Goal: Information Seeking & Learning: Find specific fact

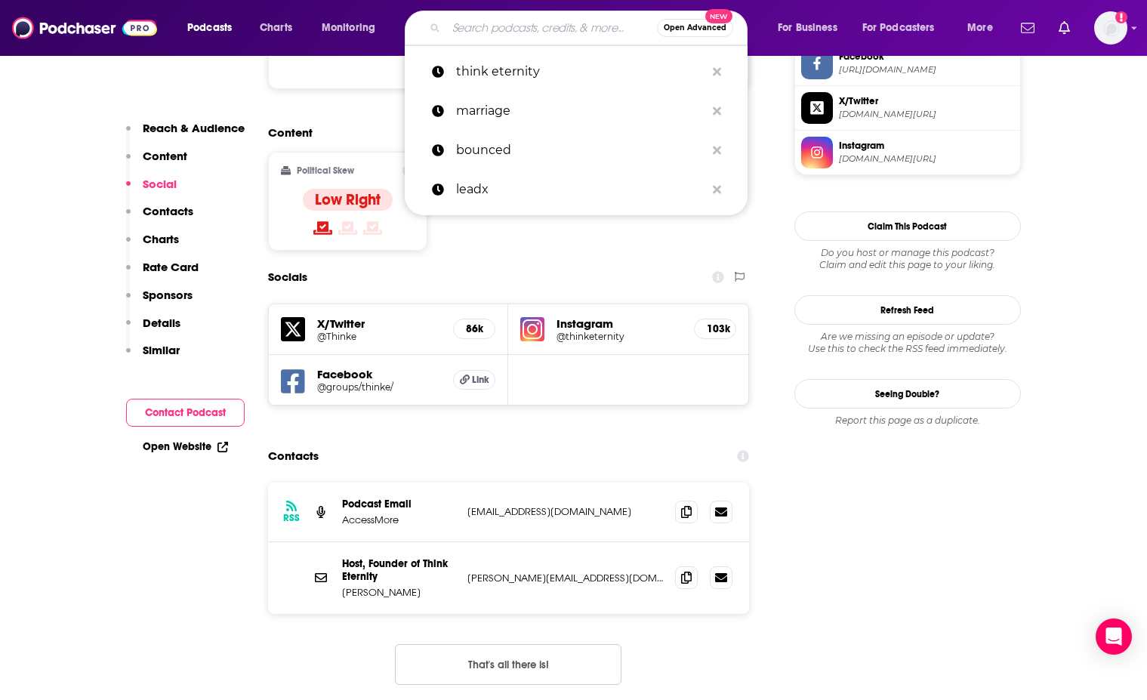
type input "[PERSON_NAME]"
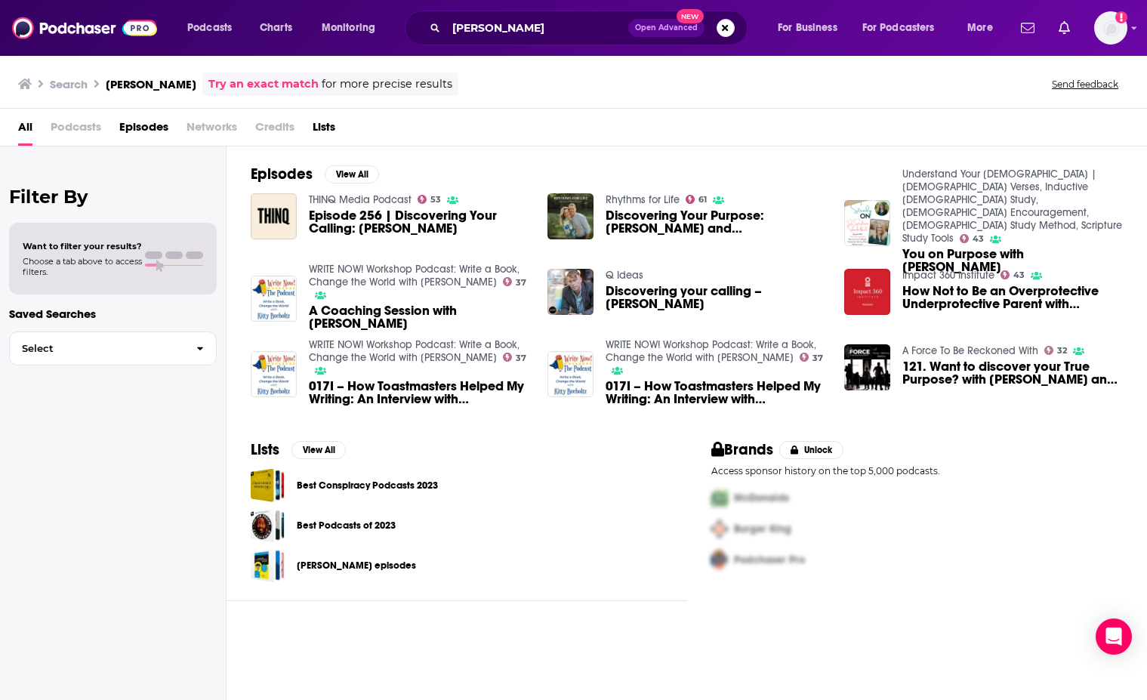
click at [438, 165] on div "Episodes View All THINQ Media Podcast 53 Episode 256 | Discovering Your Calling…" at bounding box center [687, 285] width 921 height 276
click at [264, 231] on img "Episode 256 | Discovering Your Calling: Stephanie Shackelford" at bounding box center [274, 216] width 46 height 46
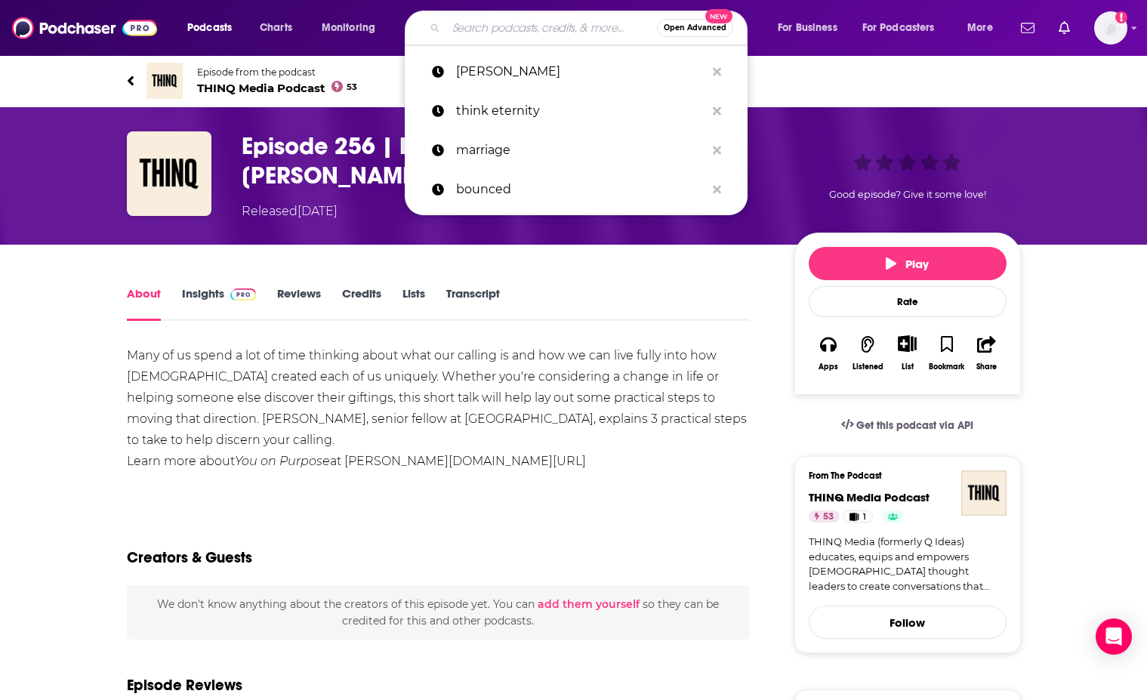
click at [487, 35] on input "Search podcasts, credits, & more..." at bounding box center [551, 28] width 211 height 24
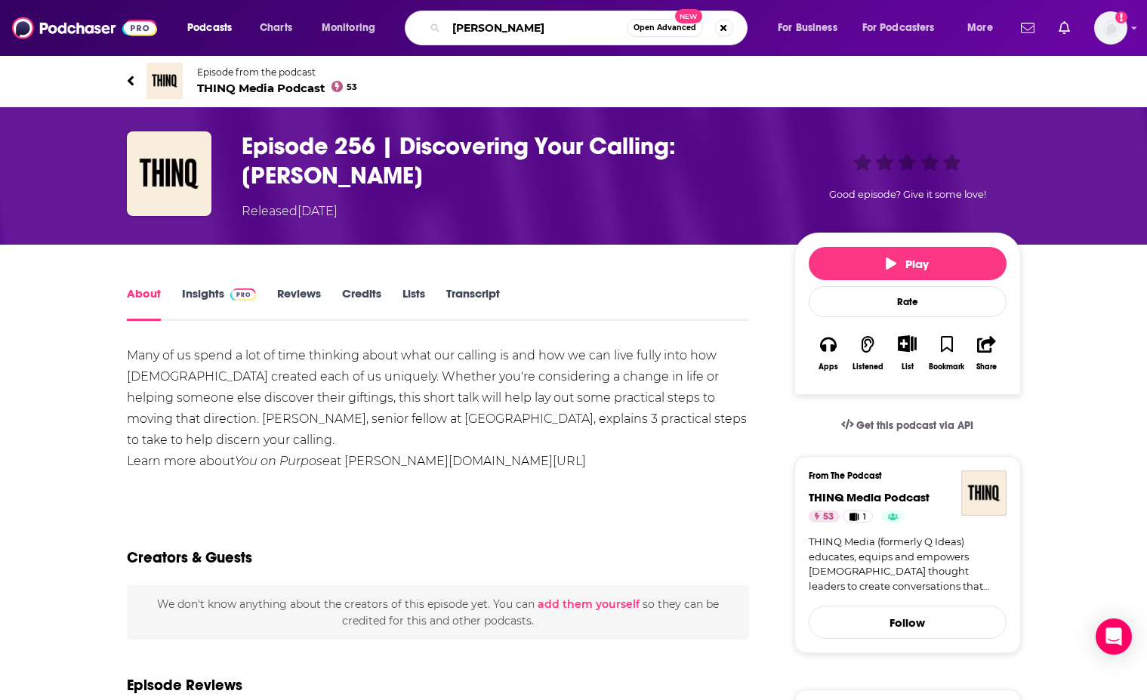
type input "[PERSON_NAME]"
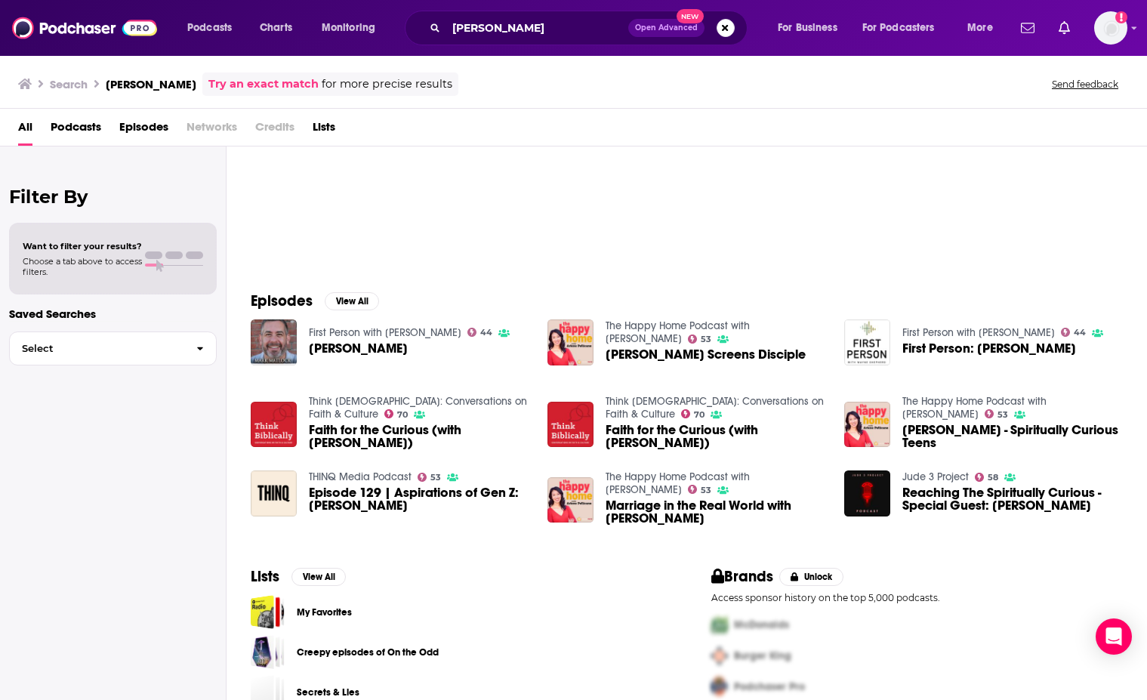
scroll to position [110, 0]
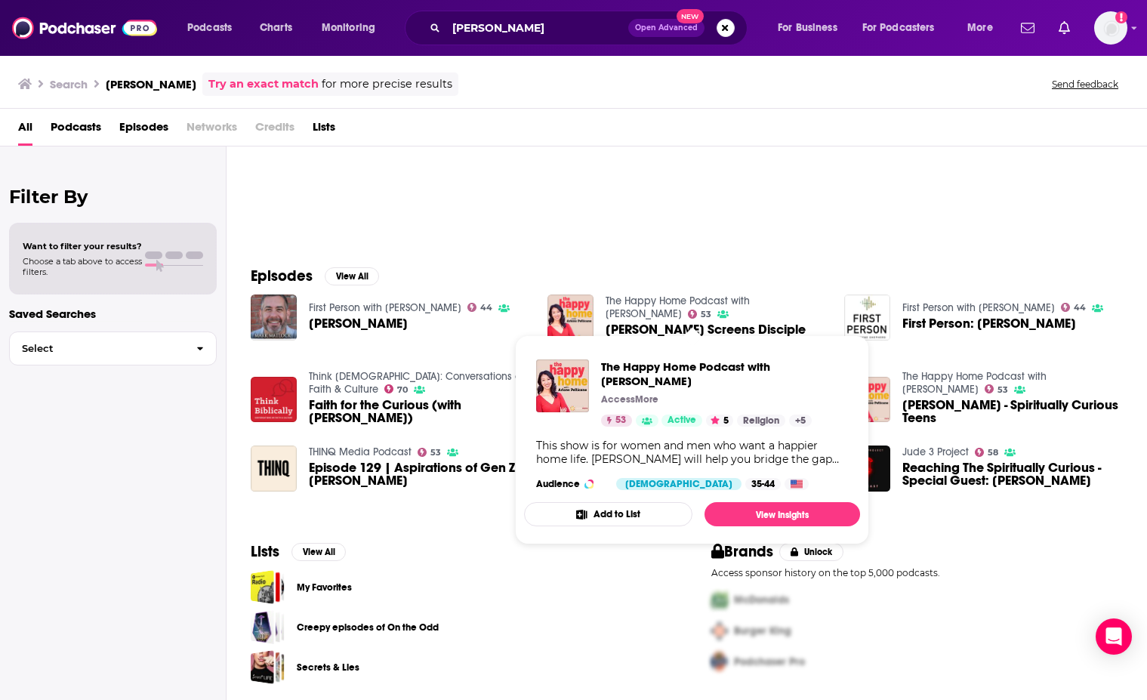
click at [622, 309] on link "The Happy Home Podcast with Arlene Pellicane" at bounding box center [678, 308] width 144 height 26
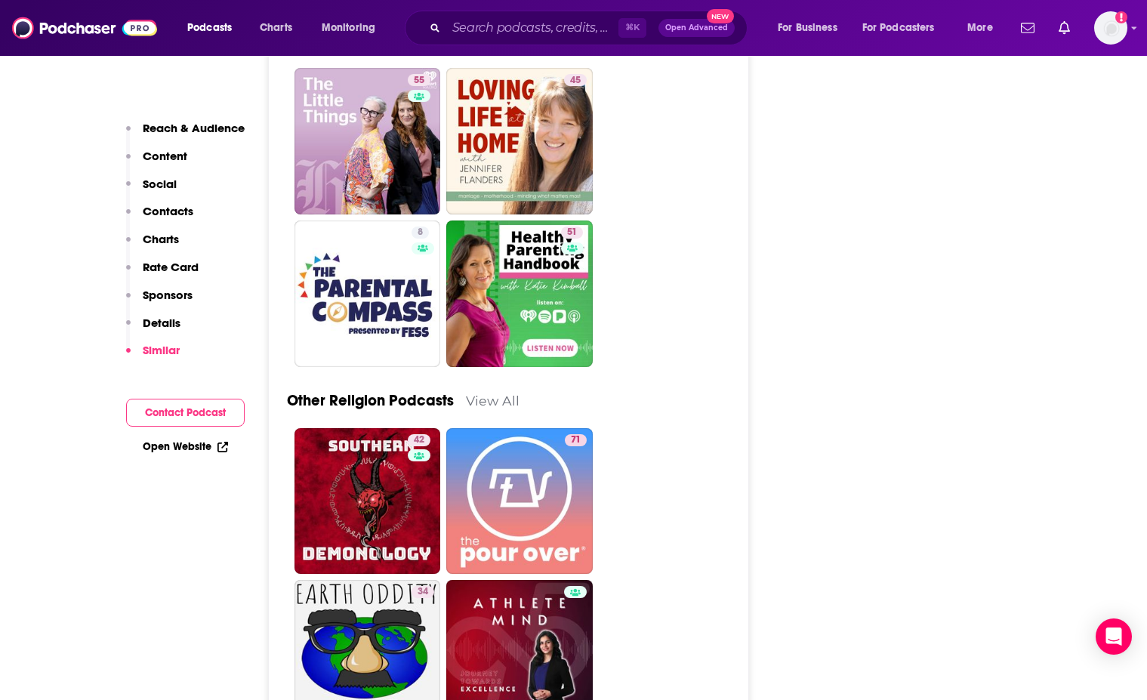
scroll to position [4449, 0]
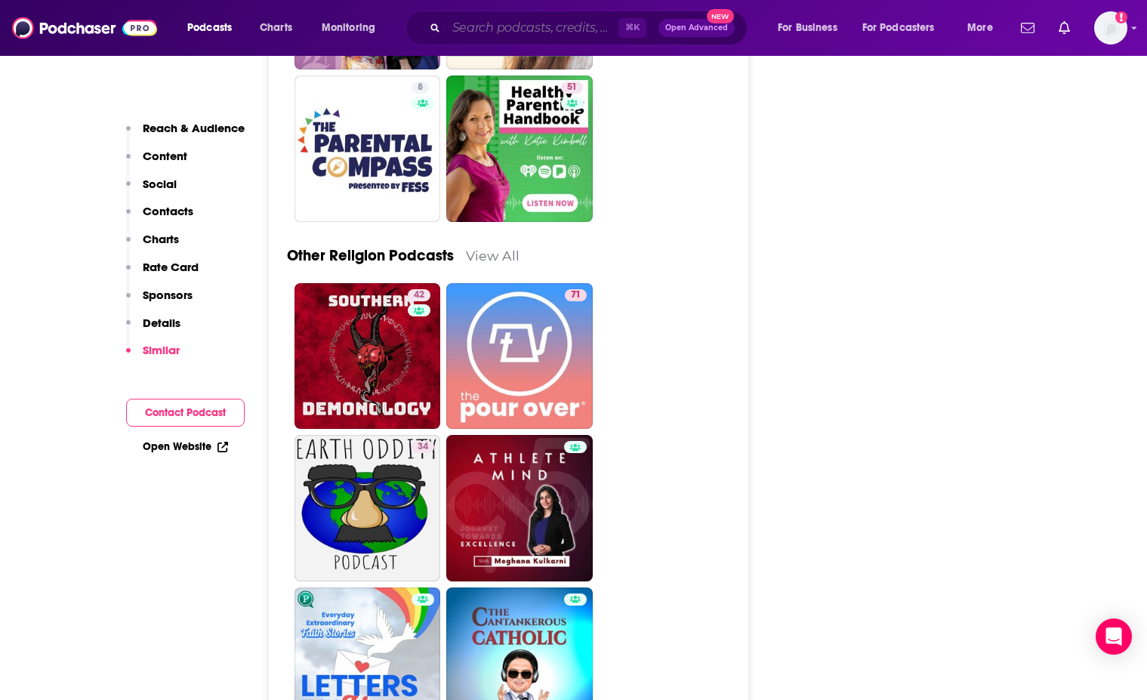
click at [543, 19] on input "Search podcasts, credits, & more..." at bounding box center [532, 28] width 172 height 24
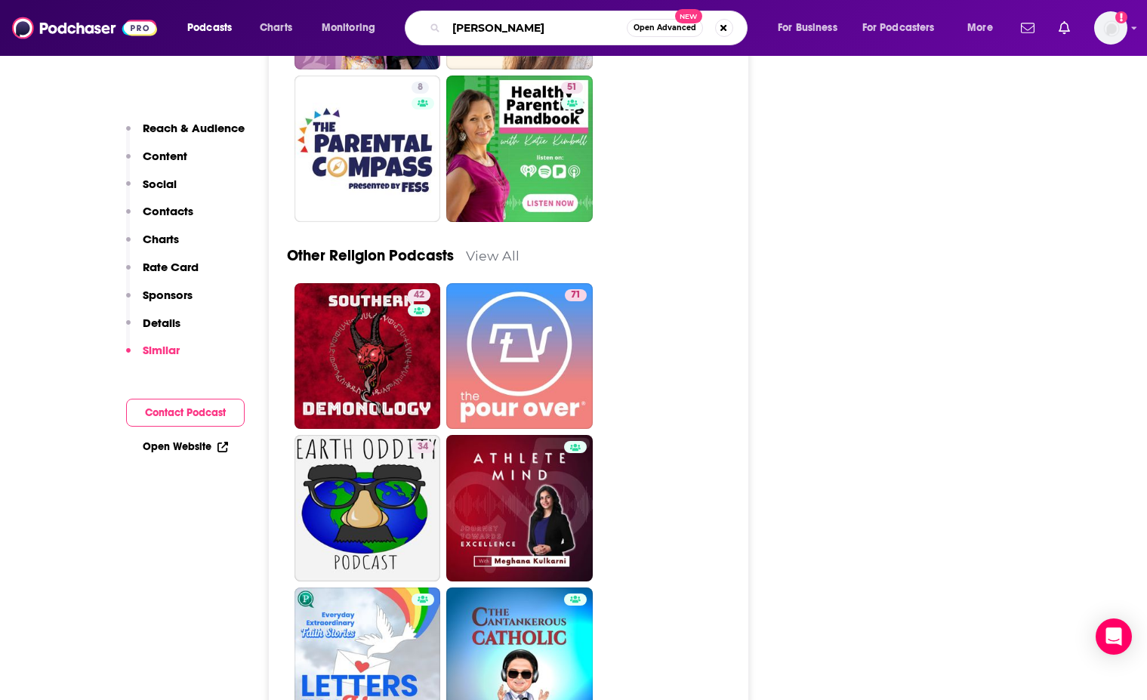
type input "[PERSON_NAME]"
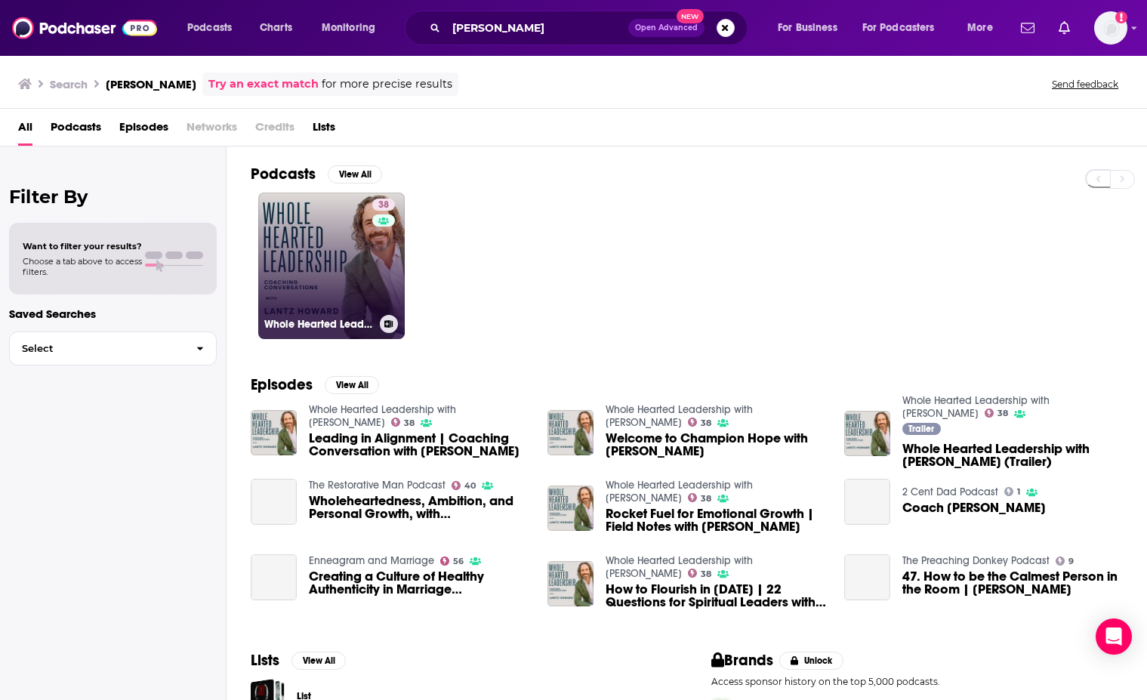
click at [363, 278] on link "38 Whole Hearted Leadership with Lantz Howard" at bounding box center [331, 266] width 147 height 147
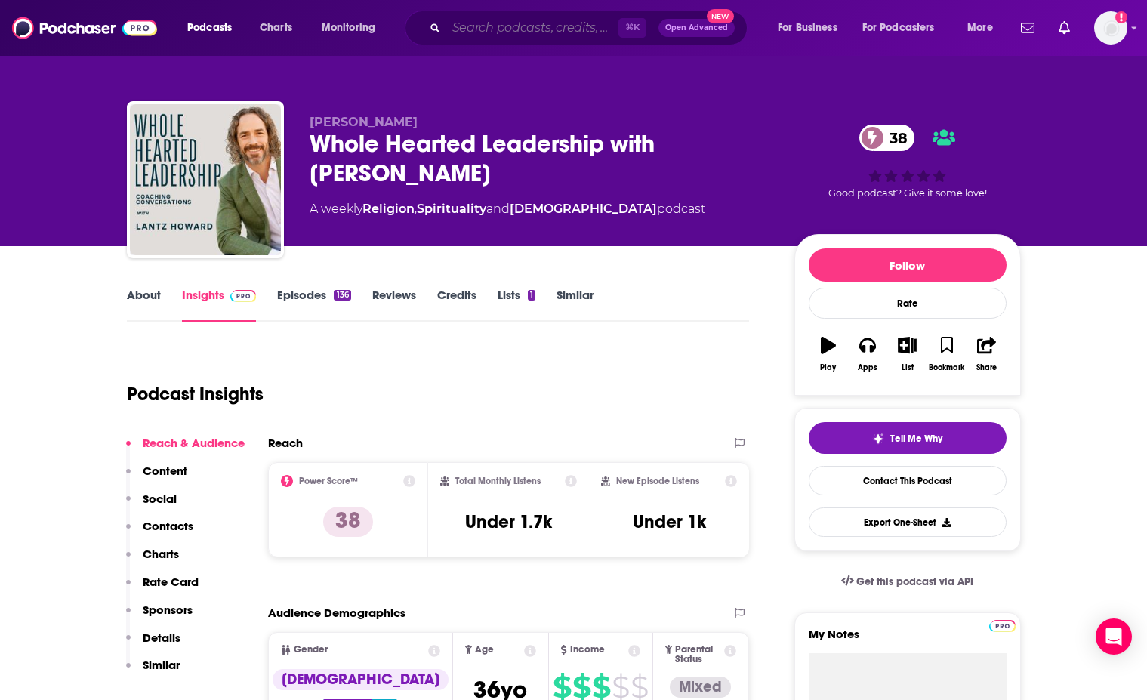
click at [492, 32] on input "Search podcasts, credits, & more..." at bounding box center [532, 28] width 172 height 24
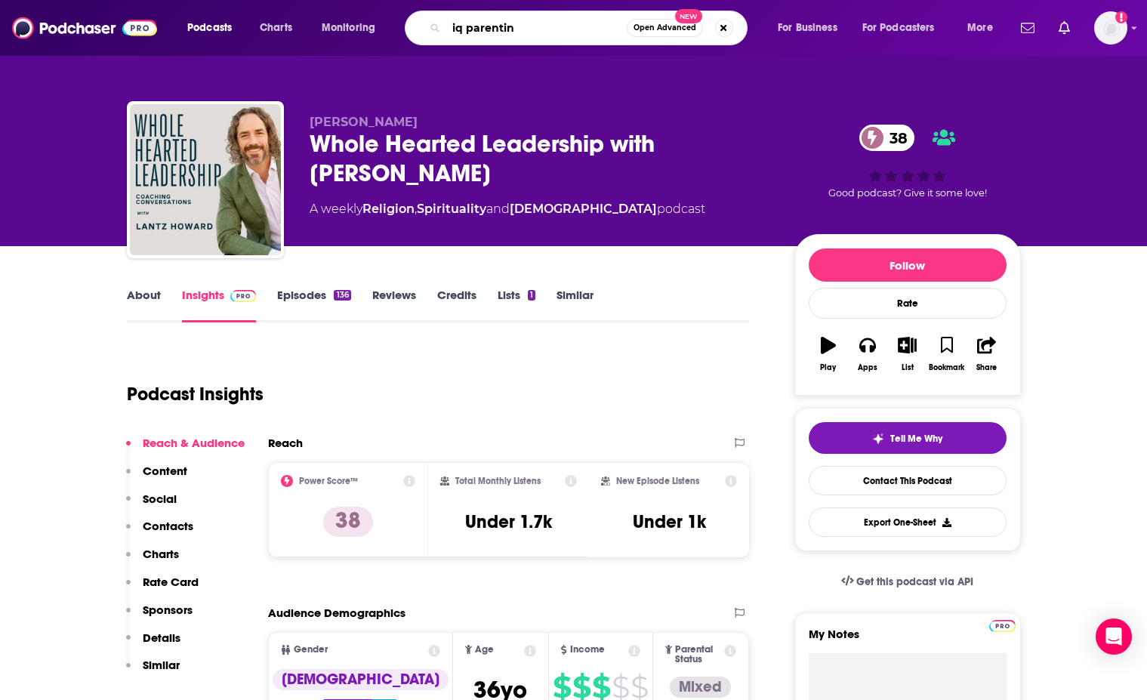
type input "iq parenting"
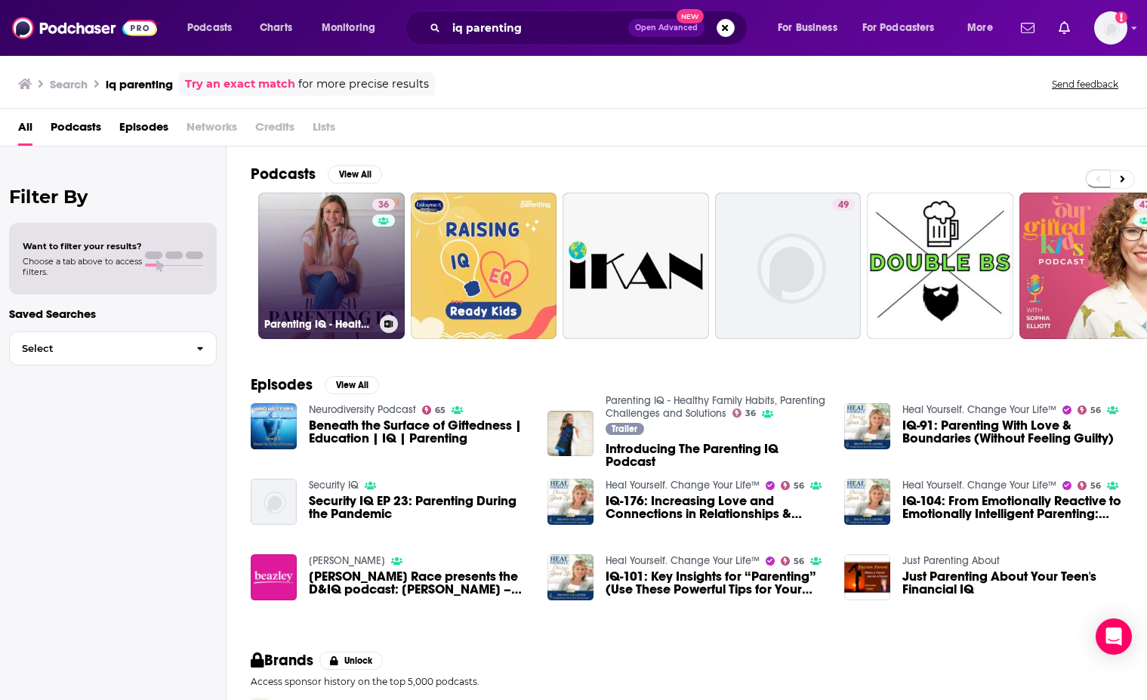
click at [366, 274] on link "36 Parenting IQ - Healthy Family Habits, Parenting Challenges and Solutions" at bounding box center [331, 266] width 147 height 147
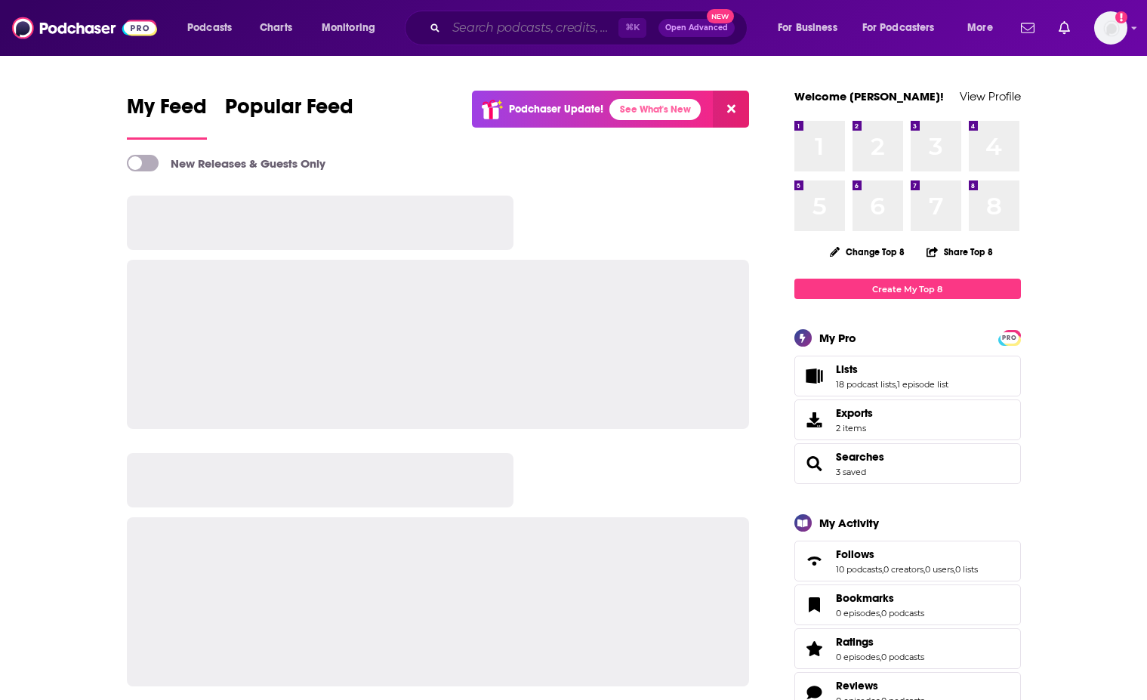
click at [496, 34] on input "Search podcasts, credits, & more..." at bounding box center [532, 28] width 172 height 24
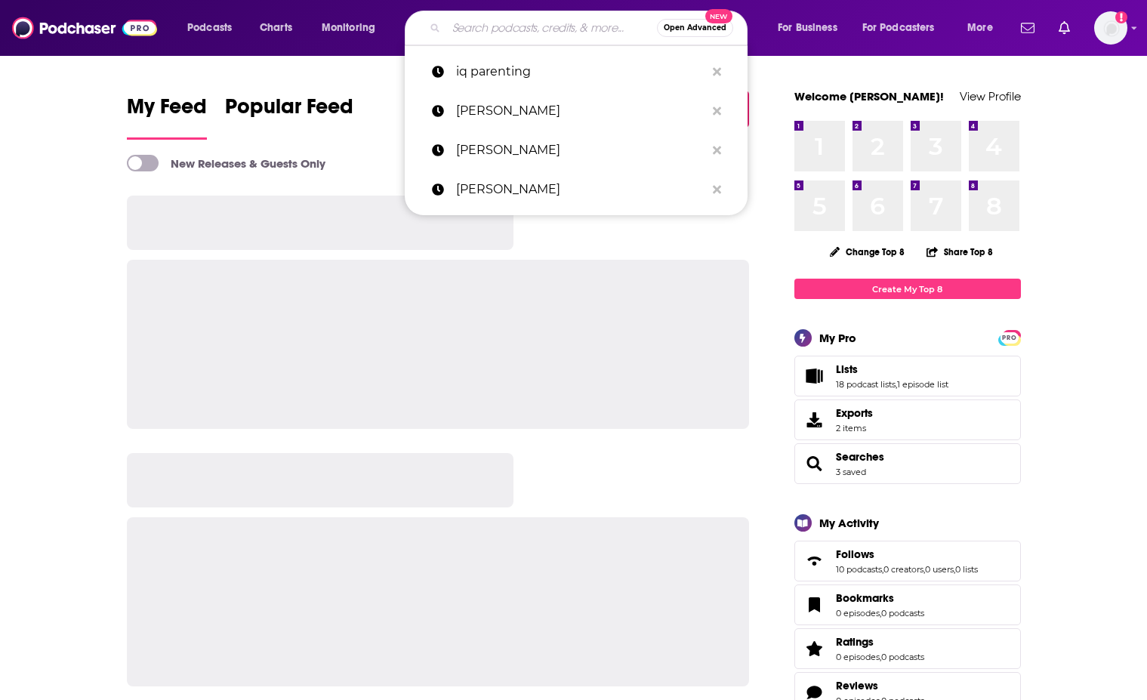
paste input "[PERSON_NAME]"
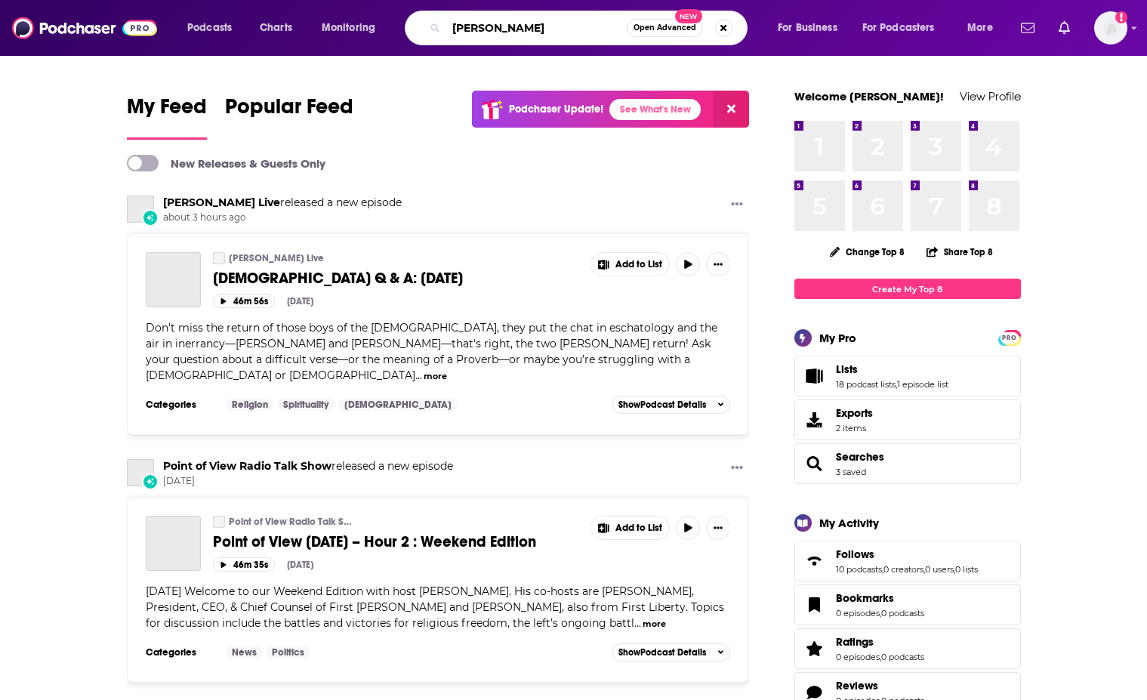
type input "[PERSON_NAME]"
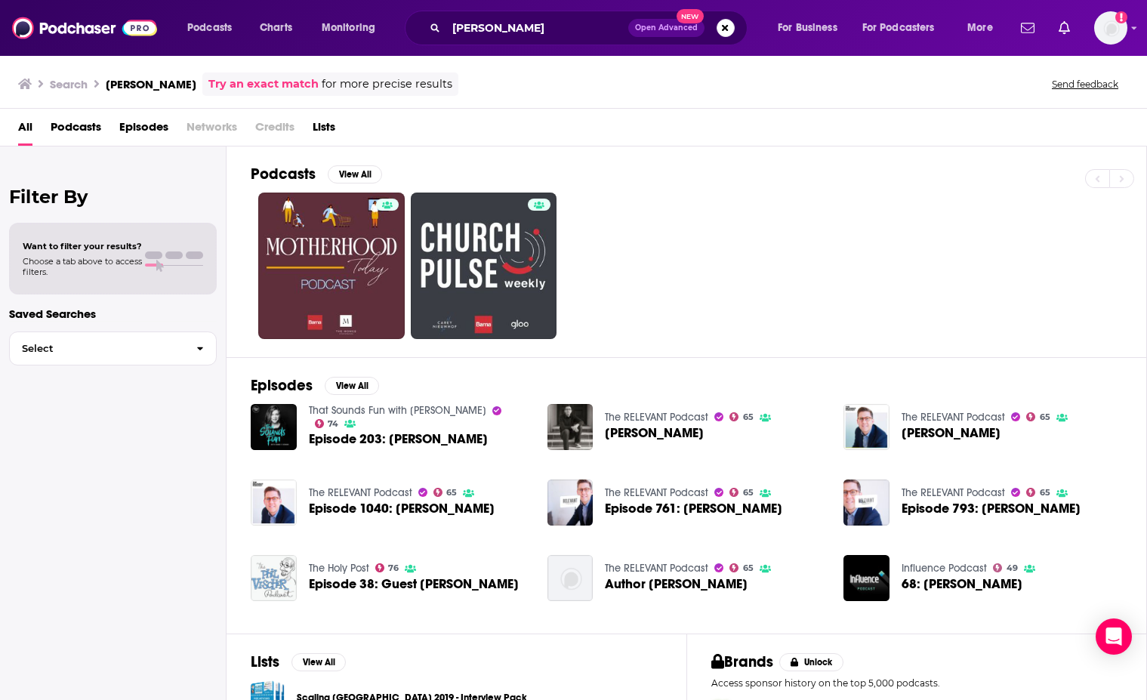
click at [143, 121] on span "Episodes" at bounding box center [143, 130] width 49 height 31
